Goal: Information Seeking & Learning: Learn about a topic

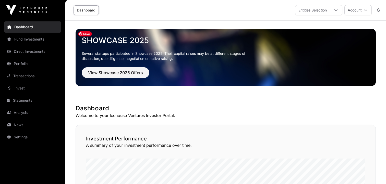
click at [358, 15] on button "Account" at bounding box center [357, 10] width 27 height 10
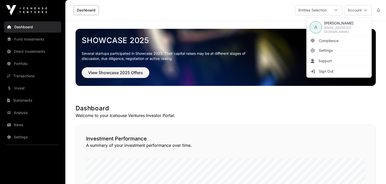
click at [346, 49] on link "Settings" at bounding box center [338, 50] width 63 height 9
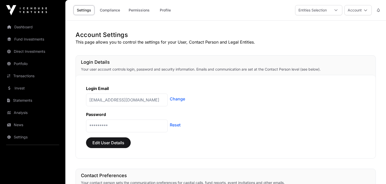
click at [176, 101] on link "Change" at bounding box center [177, 99] width 15 height 6
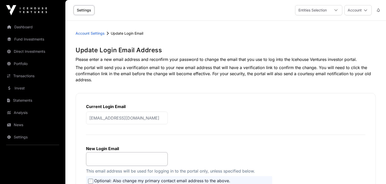
click at [139, 117] on p "[EMAIL_ADDRESS][DOMAIN_NAME]" at bounding box center [127, 118] width 82 height 13
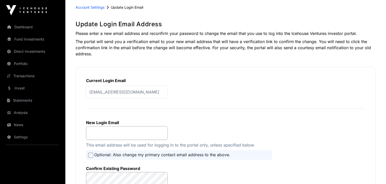
scroll to position [32, 0]
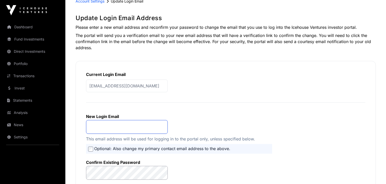
click at [126, 129] on input "email" at bounding box center [127, 127] width 82 height 14
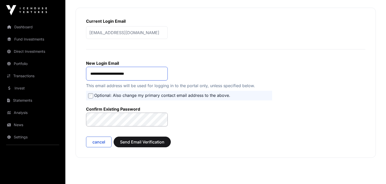
scroll to position [112, 0]
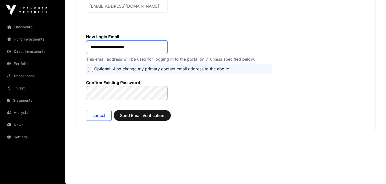
type input "**********"
click at [146, 81] on label "Confirm Existing Password" at bounding box center [127, 82] width 82 height 5
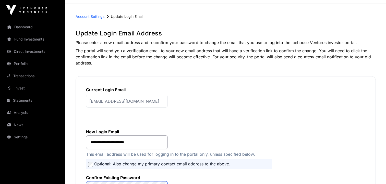
scroll to position [9, 0]
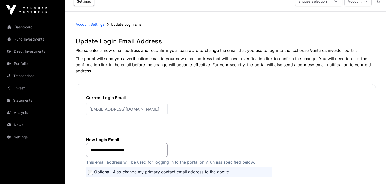
click at [90, 26] on span "Account Settings" at bounding box center [90, 24] width 29 height 4
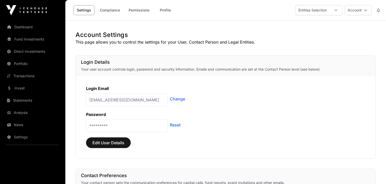
click at [176, 126] on link "Reset" at bounding box center [175, 125] width 11 height 6
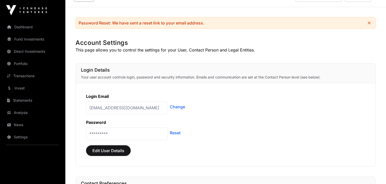
scroll to position [16, 0]
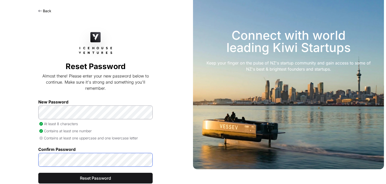
scroll to position [33, 0]
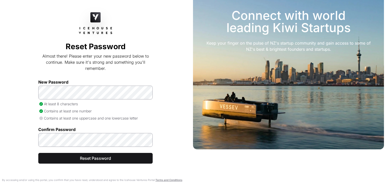
click at [138, 119] on p "Contains at least one uppercase and one lowercase letter" at bounding box center [95, 118] width 114 height 5
click at [138, 156] on span "Reset Password" at bounding box center [96, 158] width 102 height 6
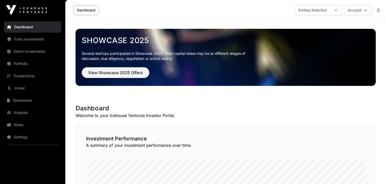
click at [356, 14] on button "Account" at bounding box center [357, 10] width 27 height 10
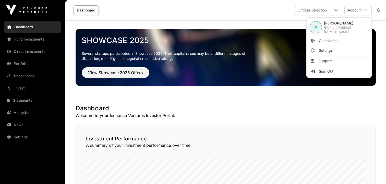
click at [333, 49] on link "Settings" at bounding box center [338, 50] width 63 height 9
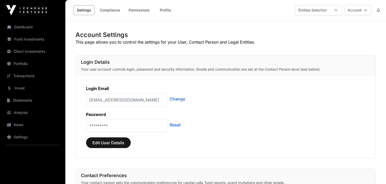
click at [180, 98] on link "Change" at bounding box center [177, 99] width 15 height 6
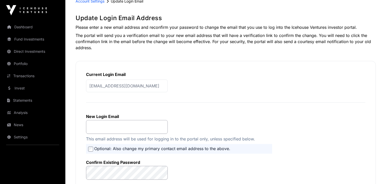
scroll to position [59, 0]
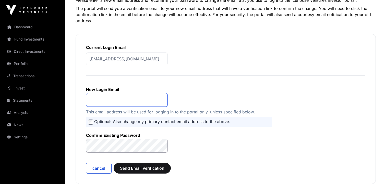
click at [131, 103] on input "email" at bounding box center [127, 100] width 82 height 14
type input "**********"
click at [198, 134] on form "**********" at bounding box center [225, 127] width 279 height 93
click at [180, 157] on form "**********" at bounding box center [225, 127] width 279 height 93
click at [159, 168] on span "Send Email Verification" at bounding box center [142, 168] width 44 height 6
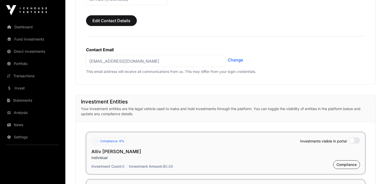
scroll to position [315, 0]
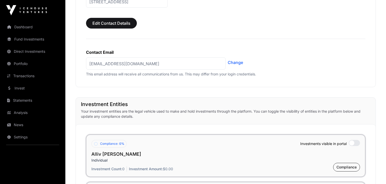
click at [236, 61] on link "Change" at bounding box center [235, 62] width 15 height 6
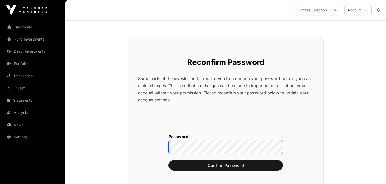
click at [168, 160] on button "Confirm Password" at bounding box center [225, 165] width 114 height 11
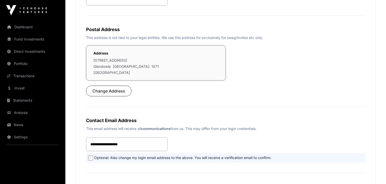
scroll to position [174, 0]
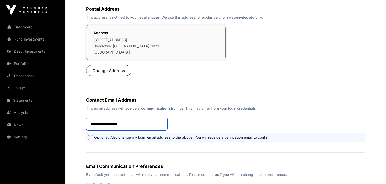
click at [157, 123] on body "**********" at bounding box center [193, 75] width 386 height 499
type input "**********"
click at [219, 99] on h2 "Contact Email Address" at bounding box center [225, 100] width 279 height 7
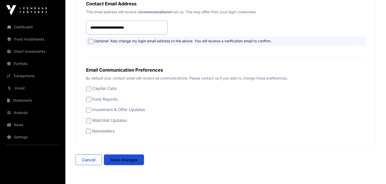
scroll to position [276, 0]
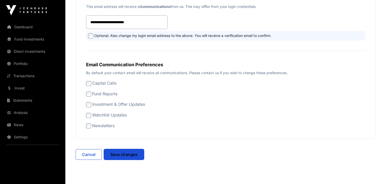
click at [135, 155] on span "Save changes" at bounding box center [123, 155] width 27 height 6
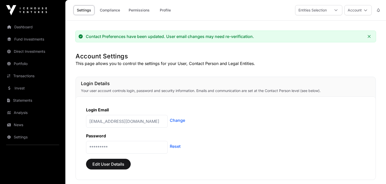
click at [54, 28] on link "Dashboard" at bounding box center [32, 26] width 57 height 11
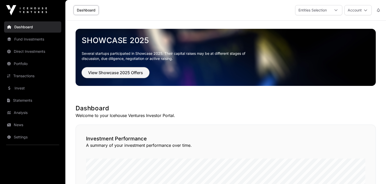
click at [118, 70] on span "View Showcase 2025 Offers" at bounding box center [115, 73] width 55 height 6
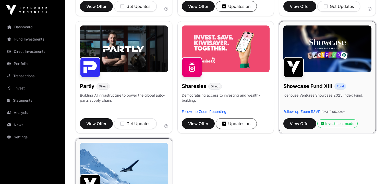
scroll to position [301, 0]
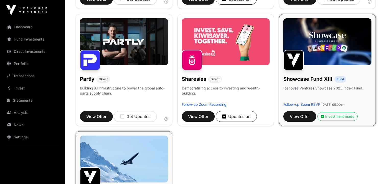
click at [198, 81] on h1 "Sharesies" at bounding box center [194, 79] width 24 height 7
click at [201, 114] on span "View Offer" at bounding box center [198, 117] width 20 height 6
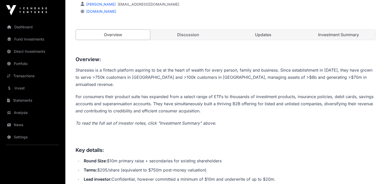
scroll to position [170, 0]
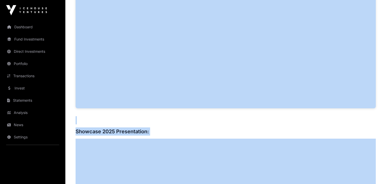
drag, startPoint x: 75, startPoint y: 52, endPoint x: 201, endPoint y: 183, distance: 181.3
click at [157, 84] on div "Overview: Sharesies is a fintech platform aspiring to be at the heart of wealth…" at bounding box center [226, 52] width 300 height 567
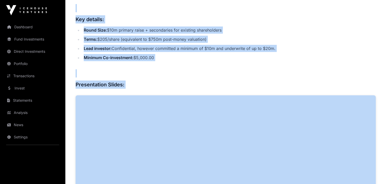
scroll to position [273, 0]
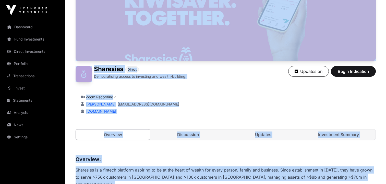
scroll to position [50, 0]
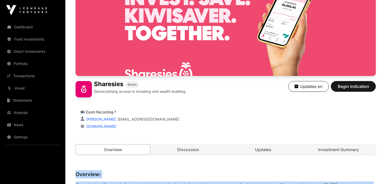
drag, startPoint x: 167, startPoint y: 77, endPoint x: 78, endPoint y: 170, distance: 128.5
copy div "Loremips: Dolorsita co a elitsed doeiusmo temporin ut la et dol magna al enimad…"
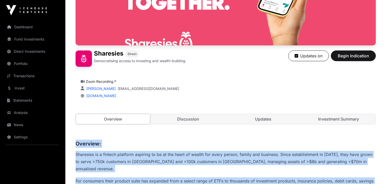
scroll to position [126, 0]
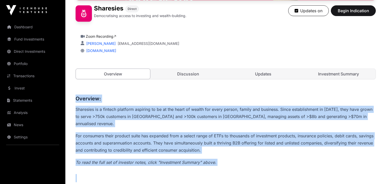
click at [189, 75] on link "Discussion" at bounding box center [188, 74] width 74 height 10
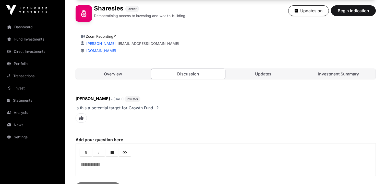
click at [270, 75] on link "Updates" at bounding box center [263, 74] width 74 height 10
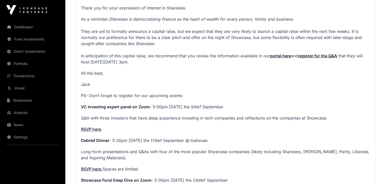
scroll to position [644, 0]
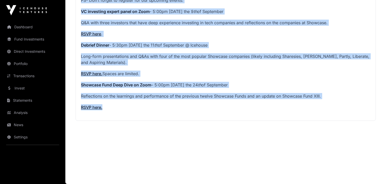
drag, startPoint x: 81, startPoint y: 76, endPoint x: 170, endPoint y: 111, distance: 95.5
copy div "**********"
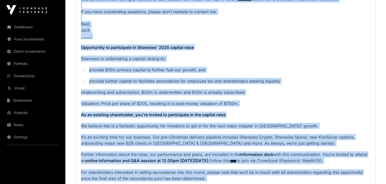
scroll to position [172, 0]
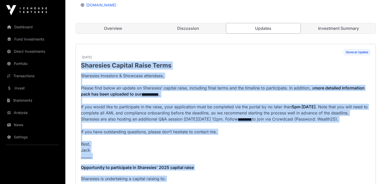
click at [317, 28] on link "Investment Summary" at bounding box center [338, 28] width 74 height 10
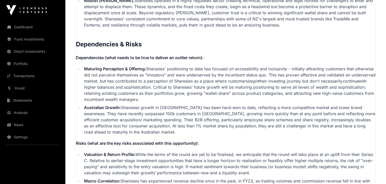
scroll to position [1324, 0]
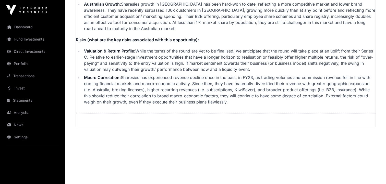
drag, startPoint x: 76, startPoint y: 31, endPoint x: 157, endPoint y: 159, distance: 151.4
copy div "Sharesies - Investment Summary This investment summary is a private communicati…"
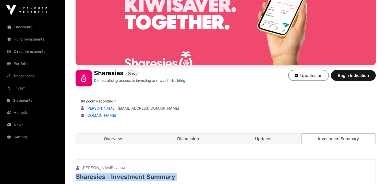
scroll to position [92, 0]
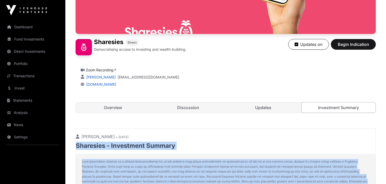
click at [109, 112] on link "Overview" at bounding box center [113, 108] width 74 height 10
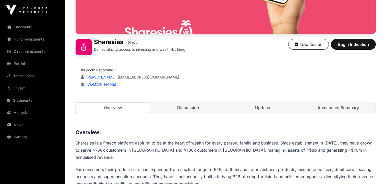
click at [109, 108] on link "Overview" at bounding box center [113, 107] width 75 height 11
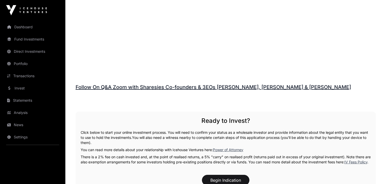
scroll to position [697, 0]
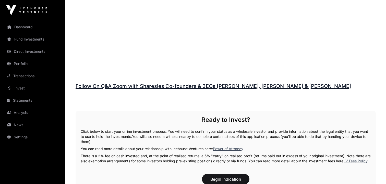
click at [130, 83] on link "Follow On Q&A Zoom with Sharesies Co-founders & 3EOs [PERSON_NAME], [PERSON_NAM…" at bounding box center [213, 86] width 275 height 6
